Goal: Navigation & Orientation: Find specific page/section

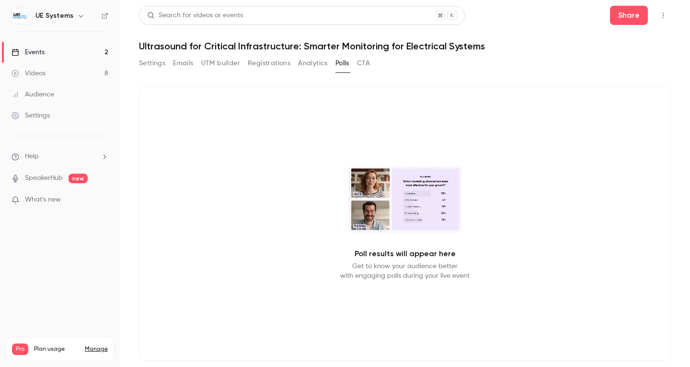
click at [363, 65] on button "CTA" at bounding box center [363, 63] width 13 height 15
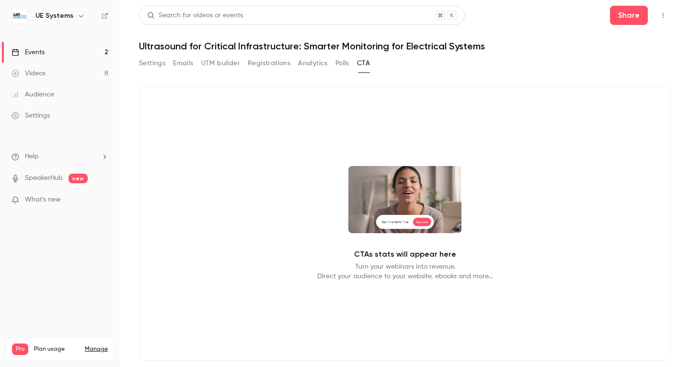
click at [89, 51] on link "Events 2" at bounding box center [60, 52] width 120 height 21
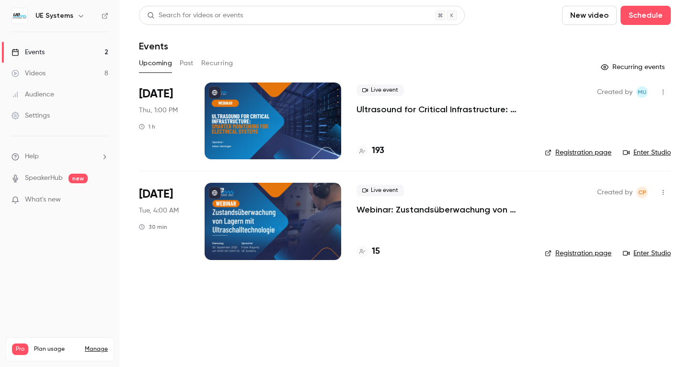
click at [666, 152] on link "Enter Studio" at bounding box center [647, 153] width 48 height 10
